Goal: Check status: Check status

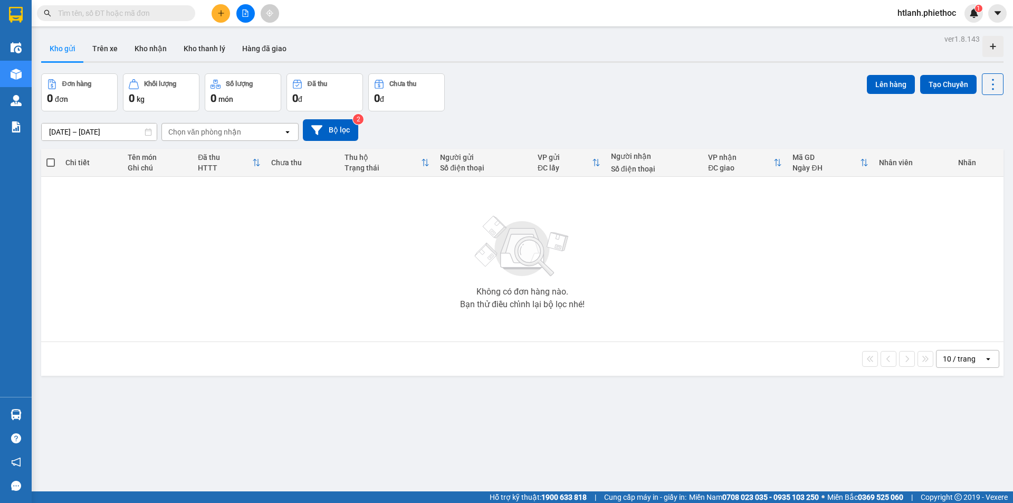
click at [59, 133] on input "[DATE] – [DATE]" at bounding box center [99, 131] width 115 height 17
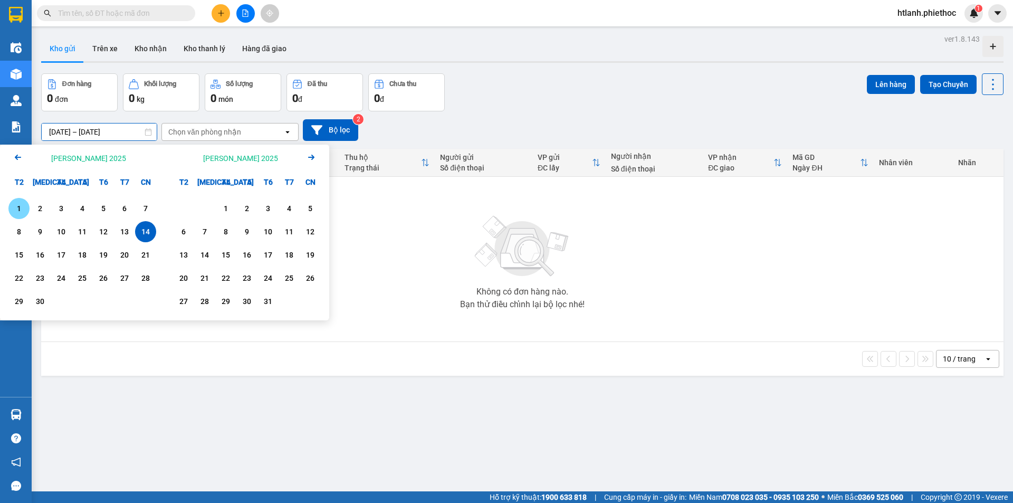
click at [15, 215] on div "1" at bounding box center [19, 208] width 15 height 13
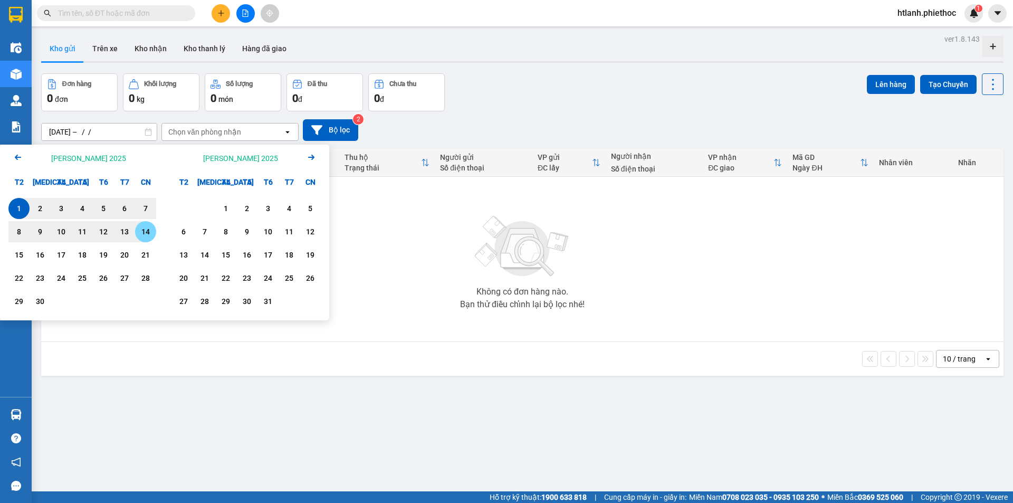
click at [137, 237] on div "14" at bounding box center [145, 231] width 21 height 21
type input "[DATE] – [DATE]"
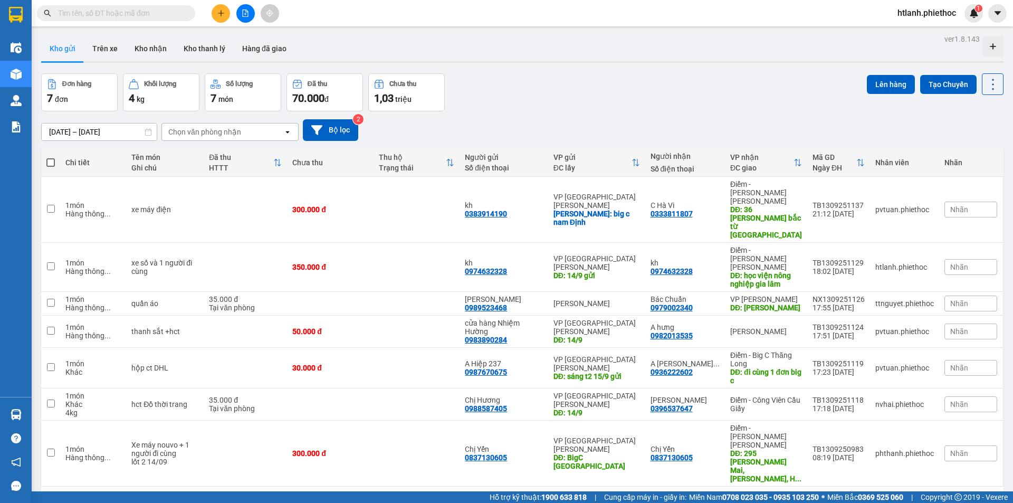
click at [116, 64] on div "ver 1.8.143 Kho gửi Trên xe Kho [PERSON_NAME] [PERSON_NAME] đã [PERSON_NAME] hà…" at bounding box center [522, 283] width 971 height 503
click at [105, 44] on button "Trên xe" at bounding box center [105, 48] width 42 height 25
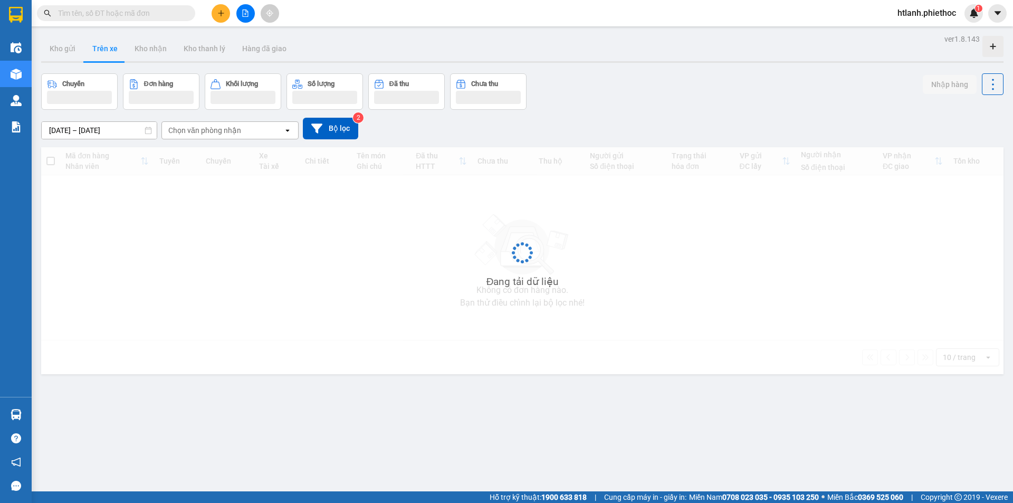
click at [89, 125] on input "[DATE] – [DATE]" at bounding box center [99, 130] width 115 height 17
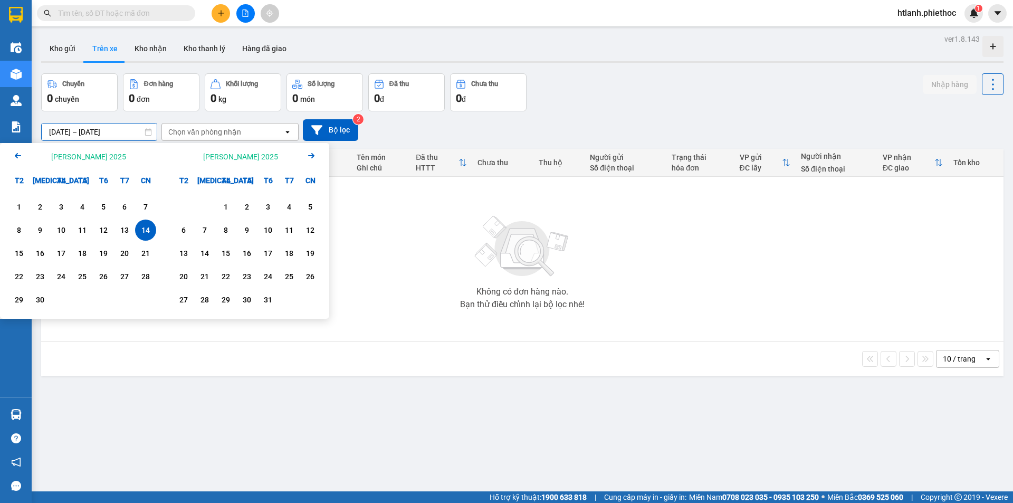
click at [14, 158] on icon "Arrow Left" at bounding box center [18, 155] width 13 height 13
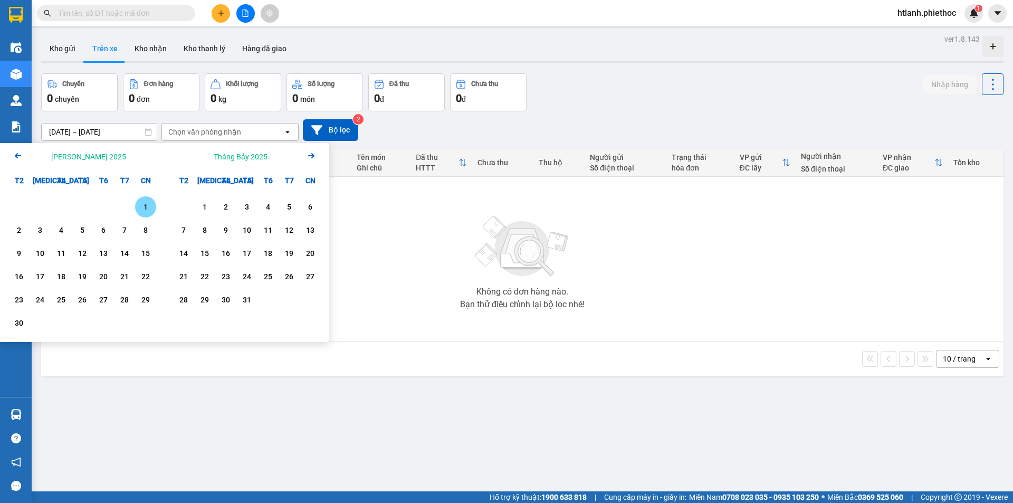
click at [14, 158] on icon "Arrow Left" at bounding box center [18, 155] width 13 height 13
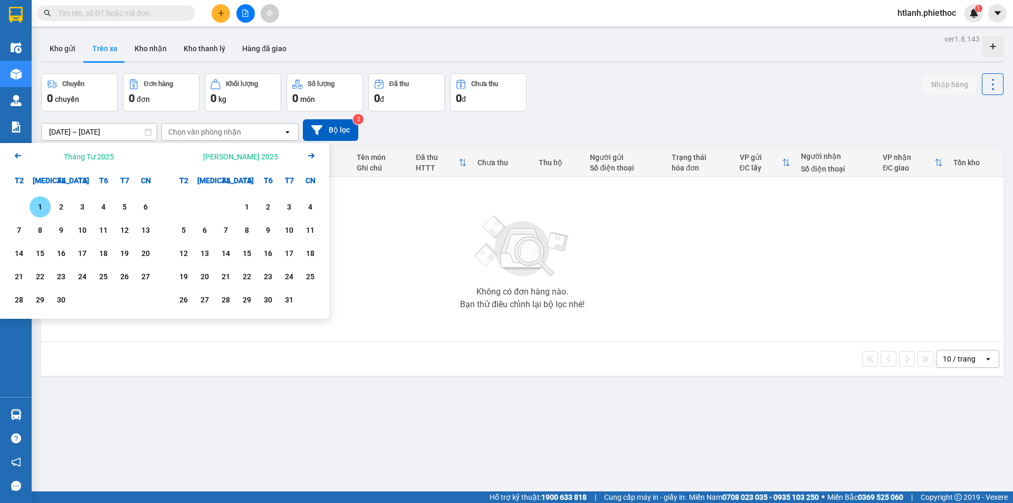
click at [14, 158] on icon "Arrow Left" at bounding box center [18, 155] width 13 height 13
drag, startPoint x: 118, startPoint y: 207, endPoint x: 124, endPoint y: 204, distance: 6.9
click at [119, 207] on div "1" at bounding box center [124, 206] width 15 height 13
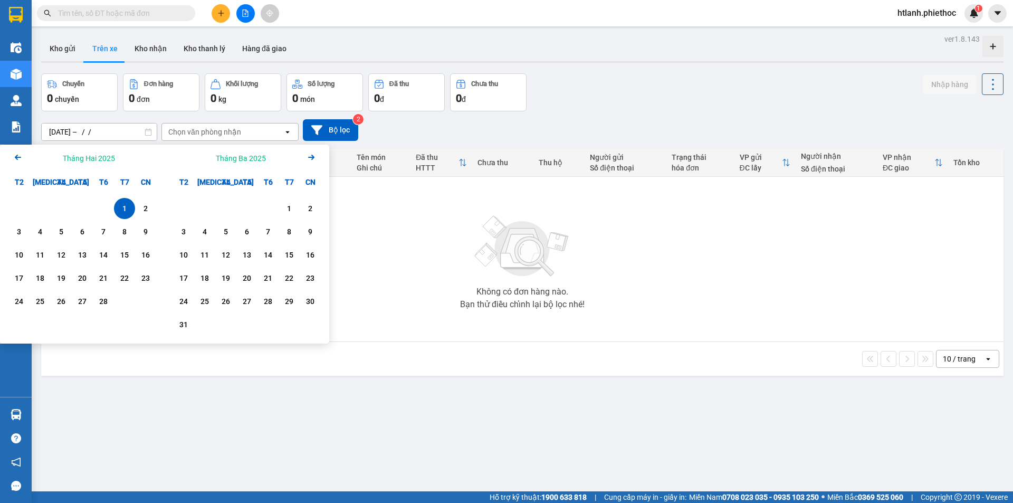
click at [304, 159] on div "Tháng Ba 2025 Arrow Right" at bounding box center [247, 158] width 165 height 27
click at [312, 158] on icon "Next month." at bounding box center [311, 157] width 6 height 5
click at [313, 158] on icon "Next month." at bounding box center [311, 157] width 6 height 5
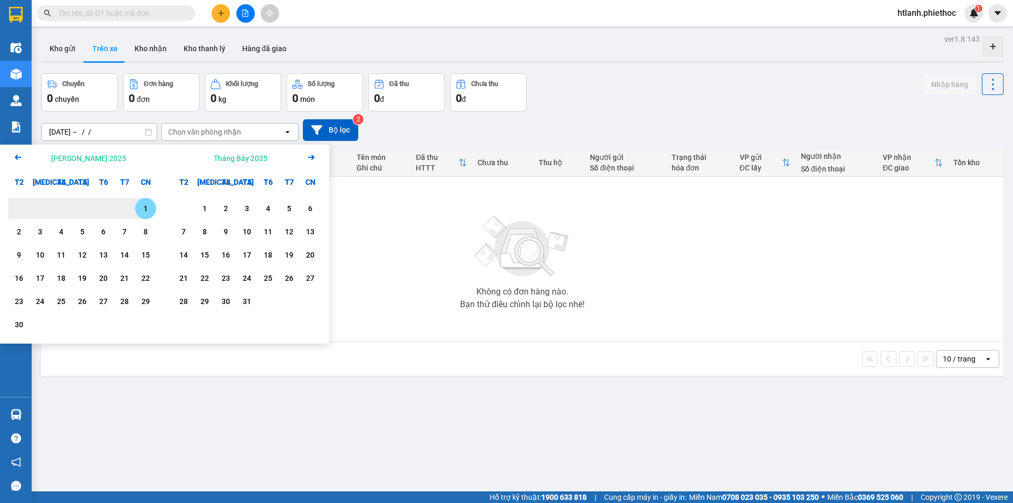
click at [313, 158] on icon "Next month." at bounding box center [311, 157] width 6 height 5
click at [314, 158] on icon "Next month." at bounding box center [311, 157] width 6 height 5
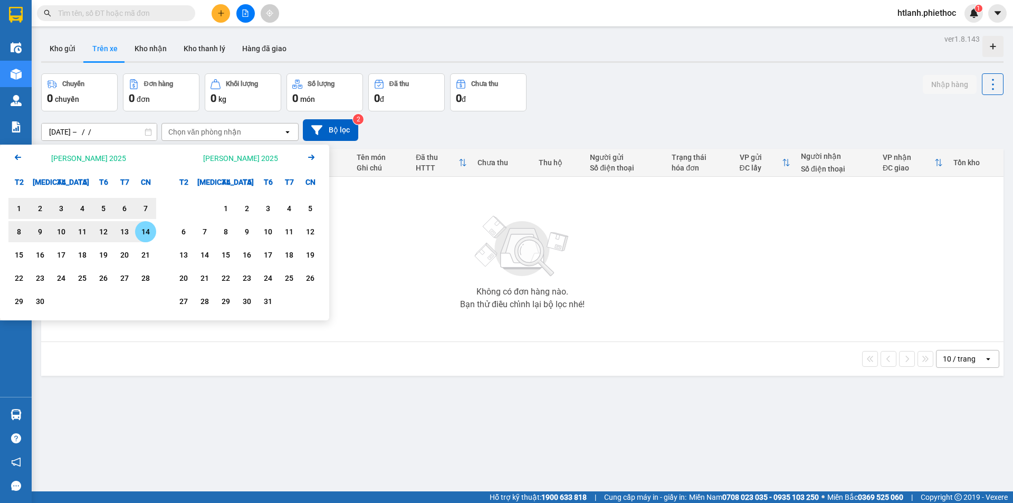
click at [149, 226] on div "14" at bounding box center [145, 231] width 15 height 13
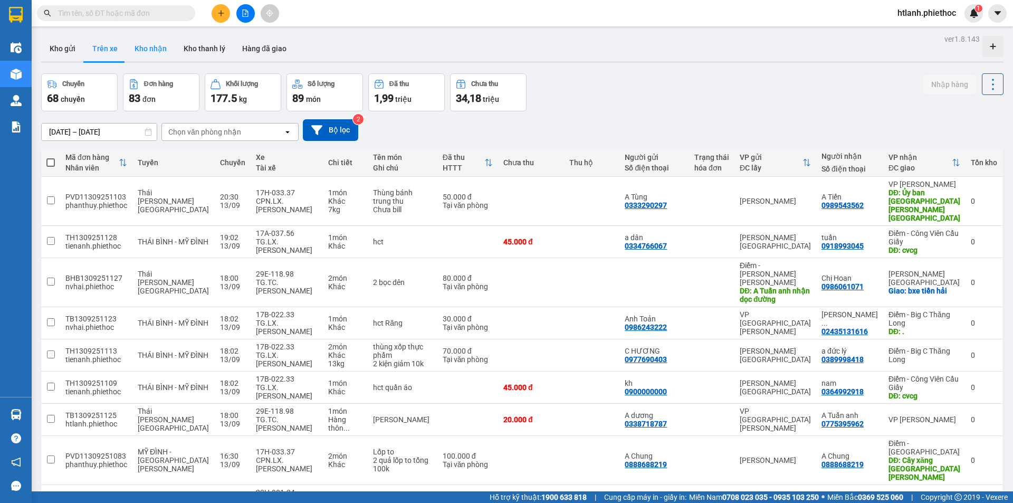
click at [146, 48] on button "Kho nhận" at bounding box center [150, 48] width 49 height 25
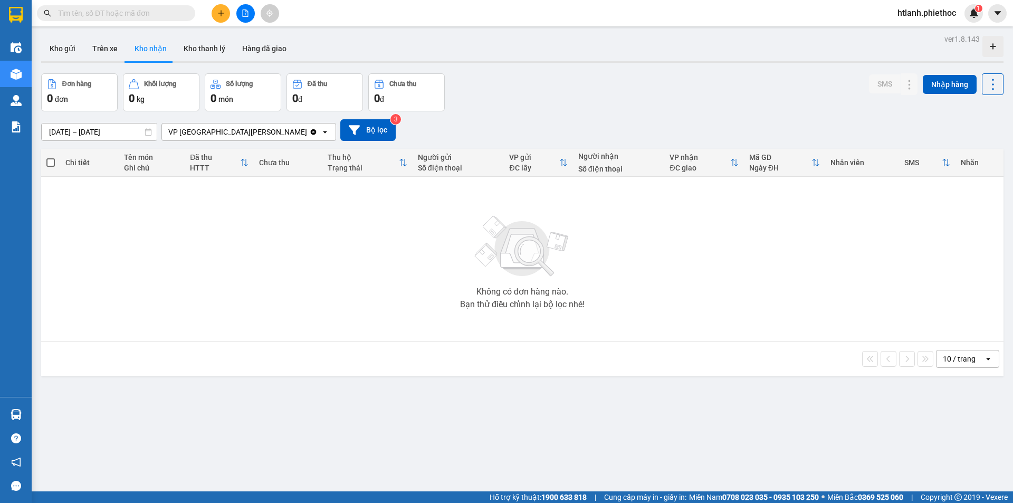
click at [135, 130] on input "[DATE] – [DATE]" at bounding box center [99, 131] width 115 height 17
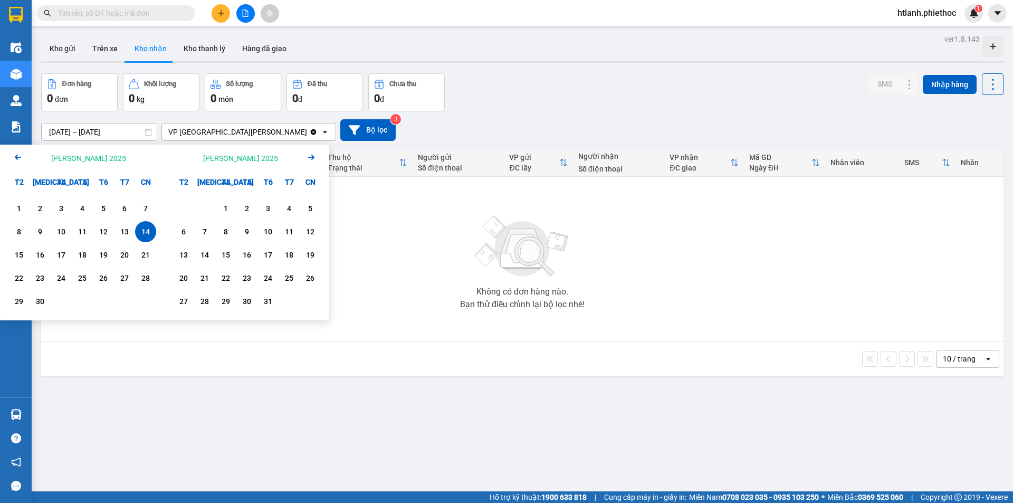
click at [20, 158] on icon "Arrow Left" at bounding box center [18, 157] width 13 height 13
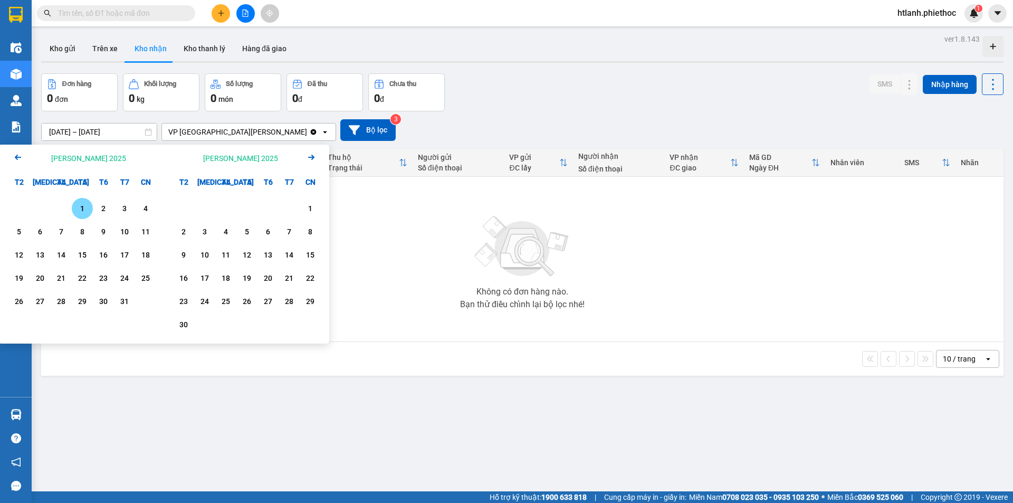
click at [20, 158] on icon "Arrow Left" at bounding box center [18, 157] width 13 height 13
click at [123, 209] on div "1" at bounding box center [124, 208] width 15 height 13
click at [310, 160] on icon "Arrow Right" at bounding box center [311, 157] width 13 height 13
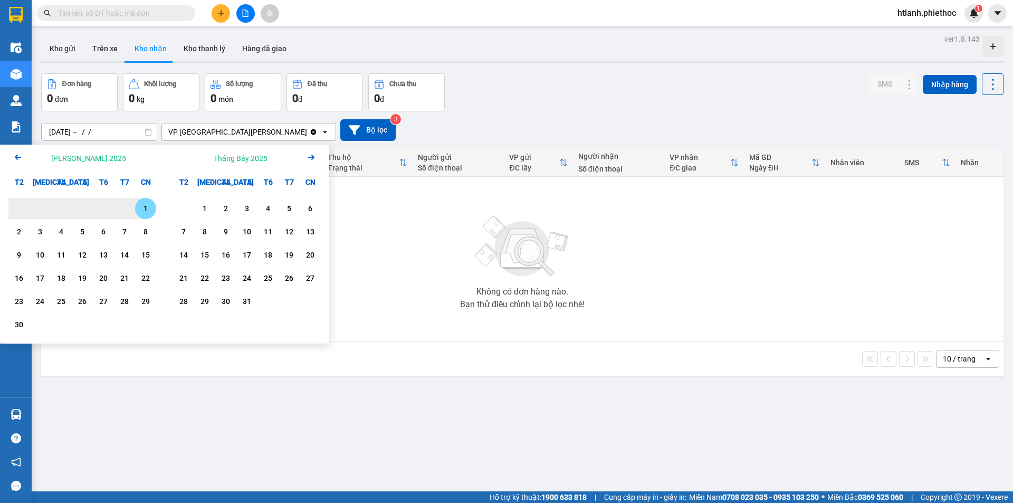
click at [310, 160] on icon "Arrow Right" at bounding box center [311, 157] width 13 height 13
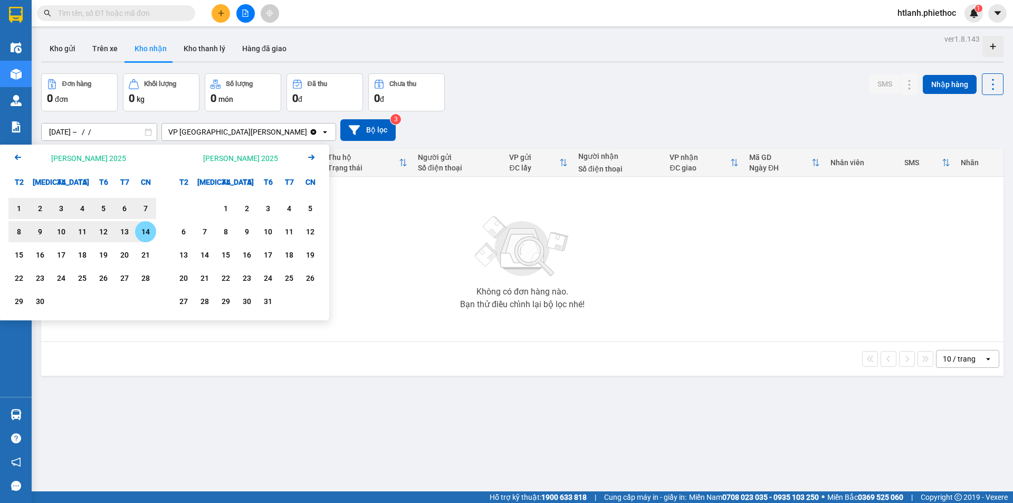
click at [145, 235] on div "14" at bounding box center [145, 231] width 15 height 13
type input "01/03/2025 – 14/09/2025"
